Goal: Task Accomplishment & Management: Manage account settings

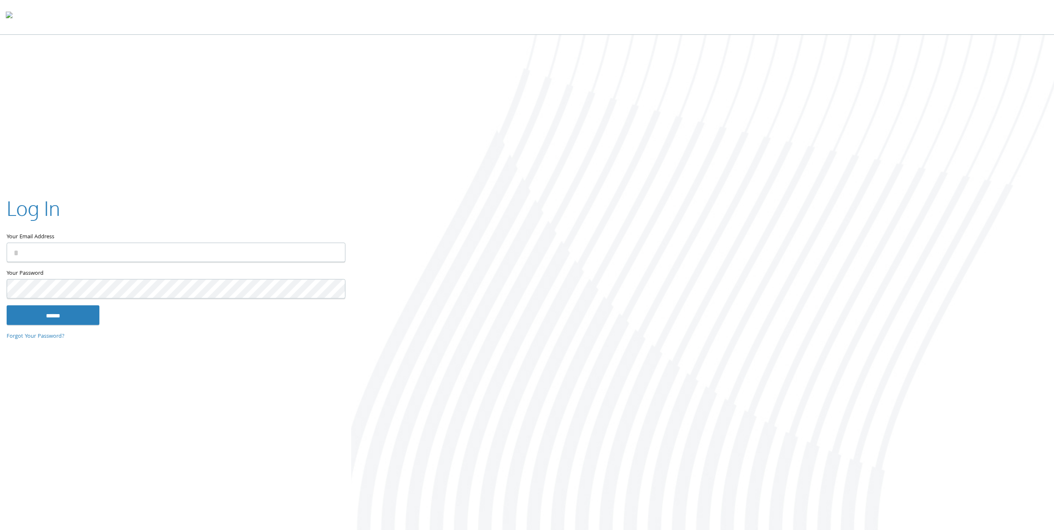
click at [130, 247] on input "Your Email Address" at bounding box center [176, 251] width 339 height 19
type input "**********"
click at [7, 305] on input "******" at bounding box center [53, 315] width 93 height 20
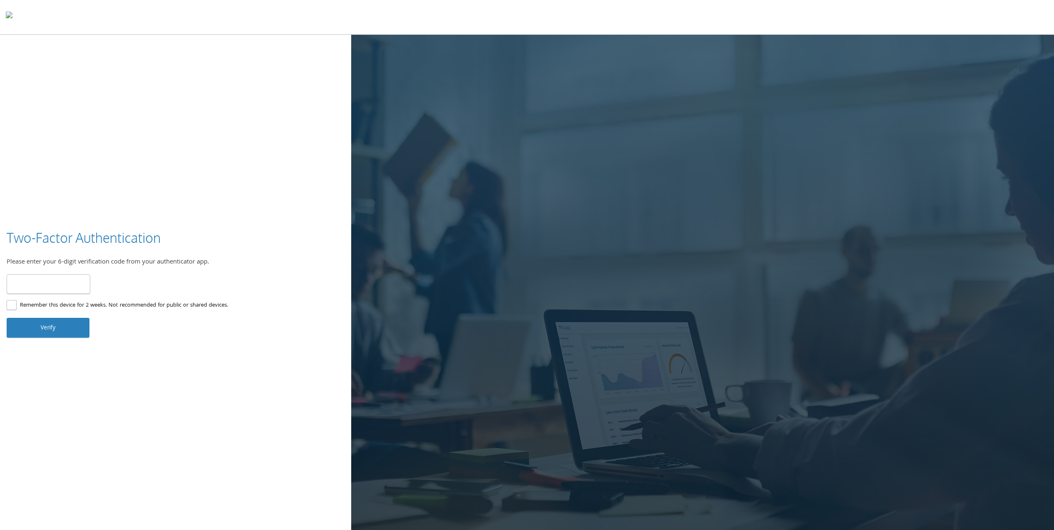
type input "******"
